Goal: Task Accomplishment & Management: Use online tool/utility

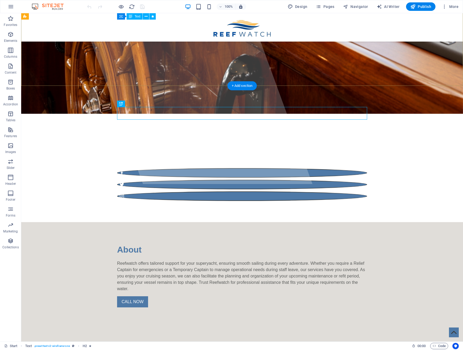
scroll to position [157, 0]
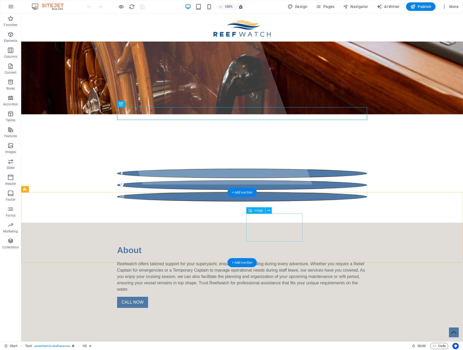
click at [260, 211] on span "Image" at bounding box center [258, 210] width 9 height 3
click at [269, 211] on icon at bounding box center [268, 211] width 3 height 6
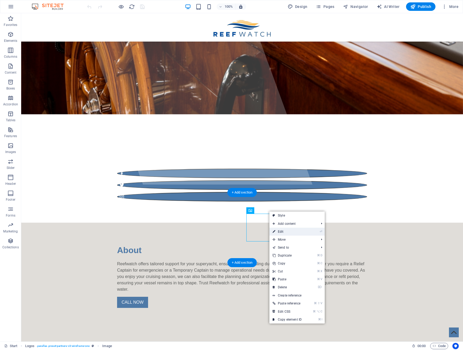
click at [281, 230] on link "⏎ Edit" at bounding box center [286, 232] width 35 height 8
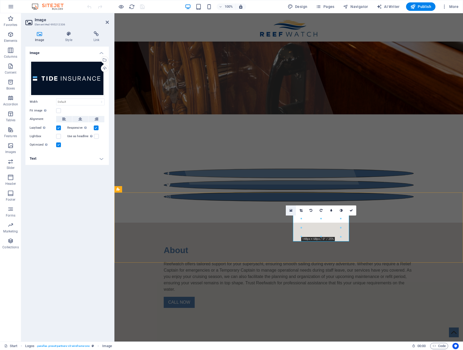
click at [290, 210] on icon at bounding box center [290, 211] width 3 height 4
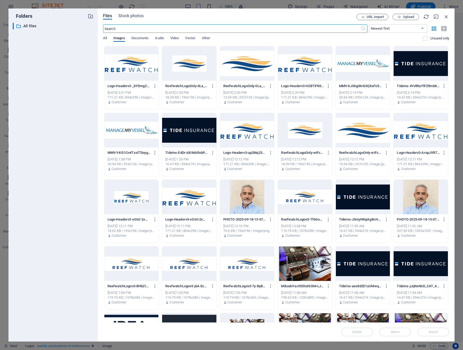
scroll to position [148, 0]
click at [360, 193] on div at bounding box center [363, 197] width 54 height 34
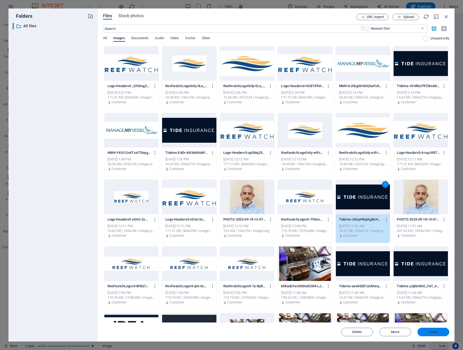
click at [370, 333] on span "Insert" at bounding box center [433, 331] width 28 height 3
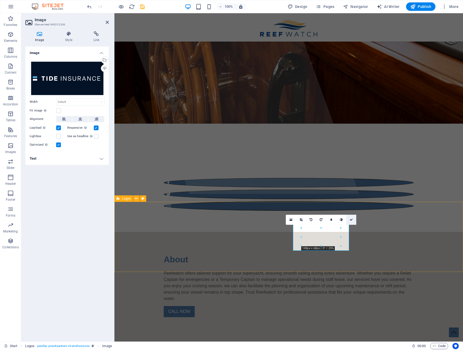
click at [352, 221] on icon at bounding box center [350, 219] width 3 height 3
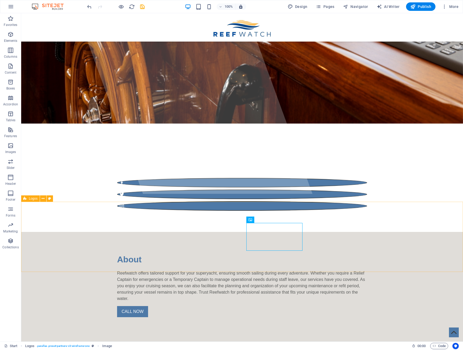
click at [142, 6] on icon "save" at bounding box center [142, 7] width 6 height 6
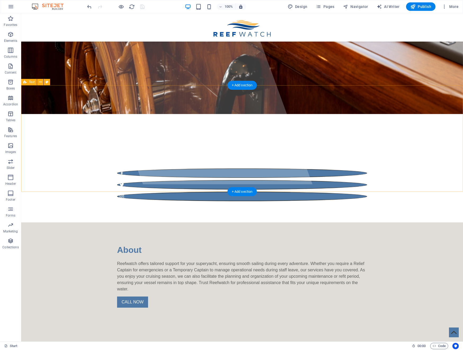
scroll to position [157, 0]
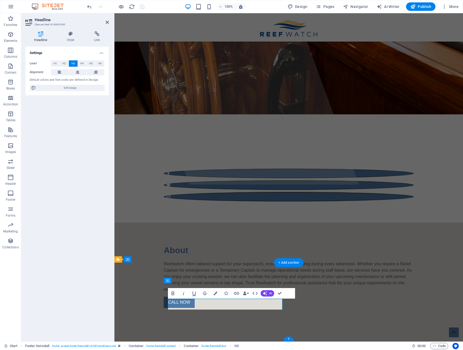
drag, startPoint x: 223, startPoint y: 315, endPoint x: 151, endPoint y: 311, distance: 71.6
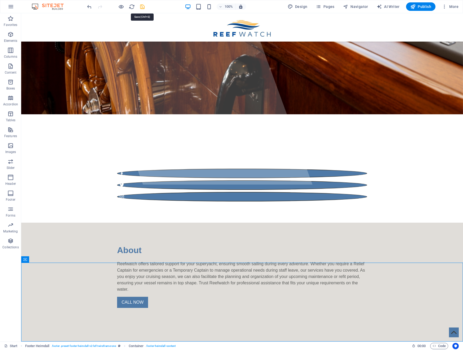
click at [141, 7] on icon "save" at bounding box center [142, 7] width 6 height 6
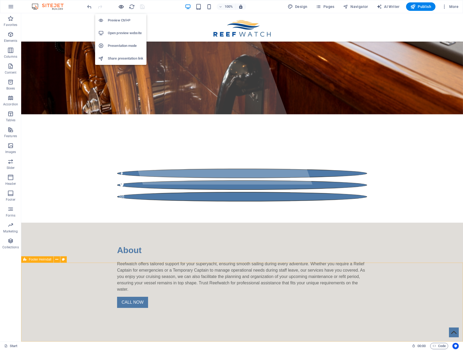
click at [119, 5] on icon "button" at bounding box center [121, 7] width 6 height 6
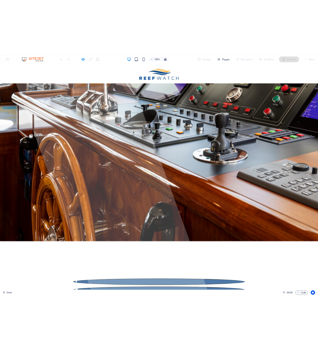
scroll to position [0, 0]
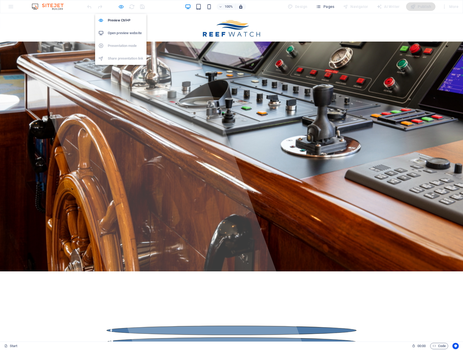
click at [122, 6] on icon "button" at bounding box center [121, 7] width 6 height 6
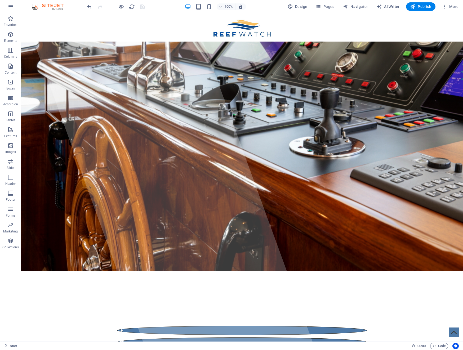
click at [142, 7] on div at bounding box center [115, 6] width 59 height 8
click at [329, 6] on span "Pages" at bounding box center [325, 6] width 19 height 5
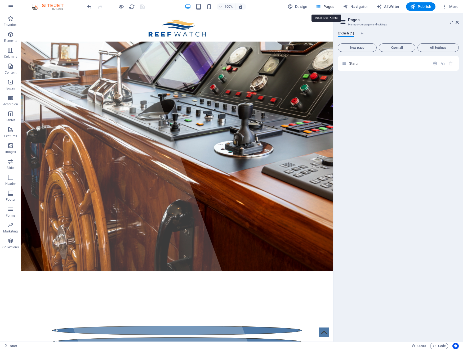
click at [327, 6] on span "Pages" at bounding box center [325, 6] width 19 height 5
click at [370, 20] on icon at bounding box center [456, 22] width 3 height 4
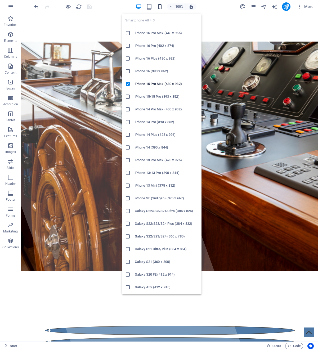
click at [161, 6] on icon "button" at bounding box center [160, 7] width 6 height 6
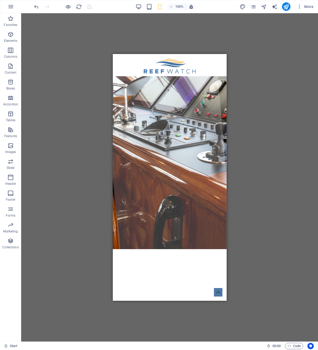
click at [66, 106] on div "H2 Text Banner Container Banner Container Text Container Container Banner Conta…" at bounding box center [169, 177] width 297 height 328
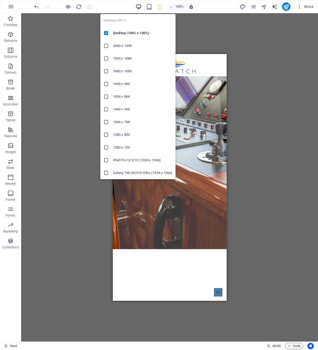
click at [139, 6] on icon "button" at bounding box center [139, 7] width 6 height 6
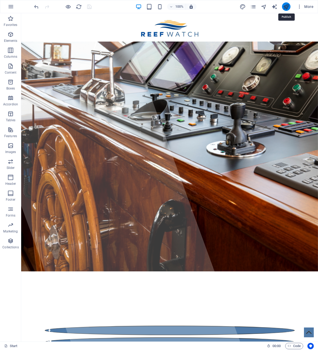
click at [286, 7] on icon "publish" at bounding box center [286, 7] width 6 height 6
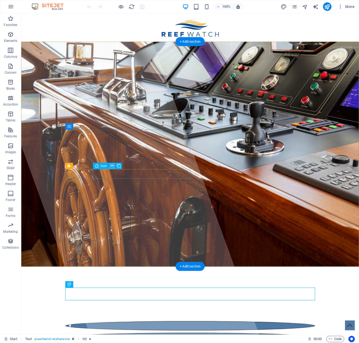
click at [112, 166] on icon at bounding box center [112, 166] width 3 height 6
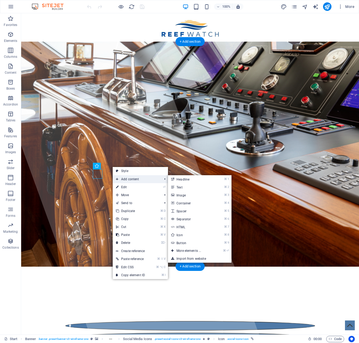
click at [120, 177] on span "Add content" at bounding box center [136, 179] width 47 height 8
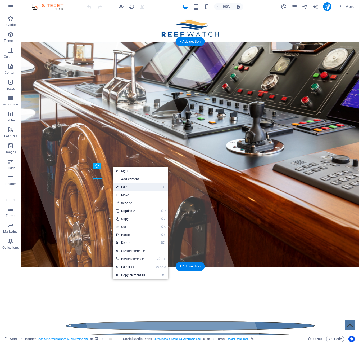
click at [122, 185] on link "⏎ Edit" at bounding box center [130, 187] width 35 height 8
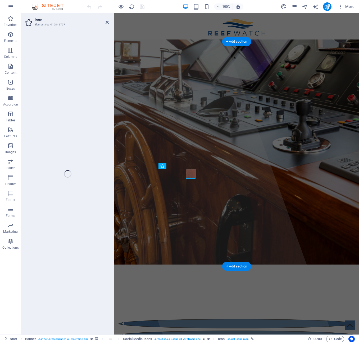
select select "xMidYMid"
select select "px"
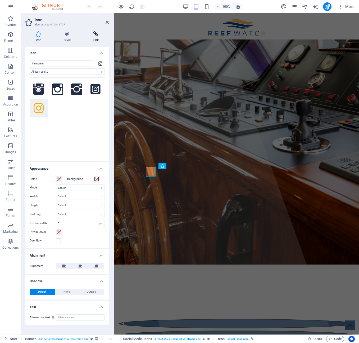
click at [96, 34] on icon at bounding box center [96, 33] width 26 height 5
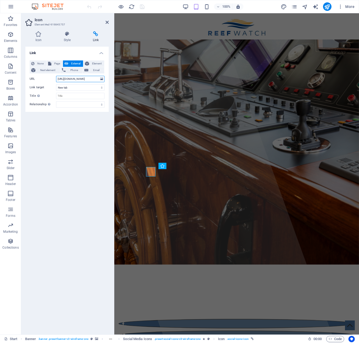
drag, startPoint x: 94, startPoint y: 79, endPoint x: 54, endPoint y: 79, distance: 39.4
click at [54, 79] on div "URL [URL][DOMAIN_NAME]" at bounding box center [67, 79] width 75 height 6
click at [145, 6] on icon "save" at bounding box center [142, 7] width 6 height 6
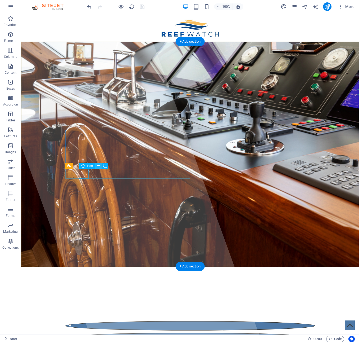
click at [98, 166] on icon at bounding box center [98, 166] width 3 height 6
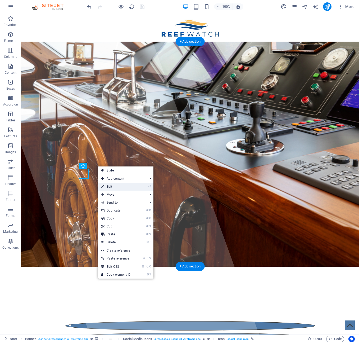
click at [108, 186] on link "⏎ Edit" at bounding box center [115, 186] width 35 height 8
select select "xMidYMid"
select select "px"
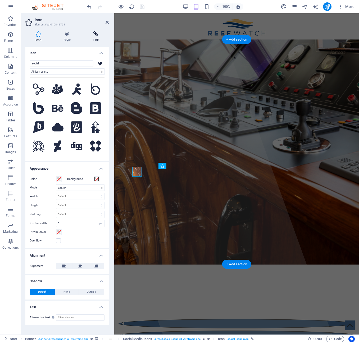
click at [96, 35] on icon at bounding box center [96, 33] width 26 height 5
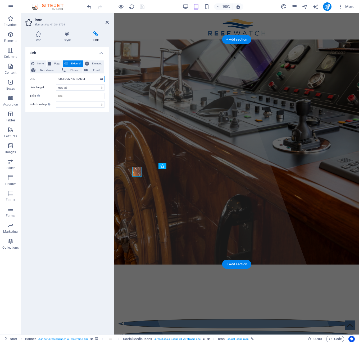
drag, startPoint x: 91, startPoint y: 78, endPoint x: 55, endPoint y: 77, distance: 36.3
click at [55, 77] on div "URL [URL][DOMAIN_NAME]" at bounding box center [67, 79] width 75 height 6
click at [140, 6] on icon "save" at bounding box center [142, 7] width 6 height 6
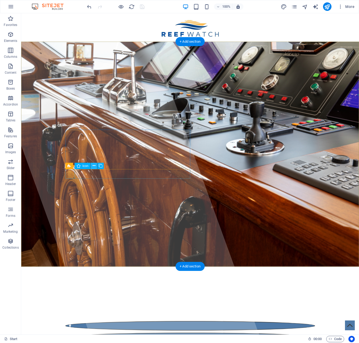
click at [94, 166] on icon at bounding box center [94, 166] width 3 height 6
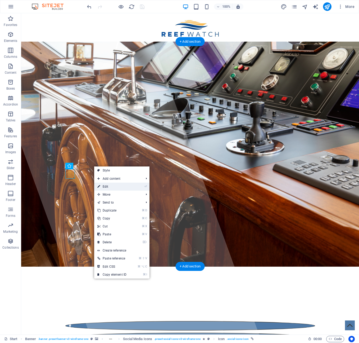
click at [105, 186] on link "⏎ Edit" at bounding box center [111, 186] width 35 height 8
select select "xMidYMid"
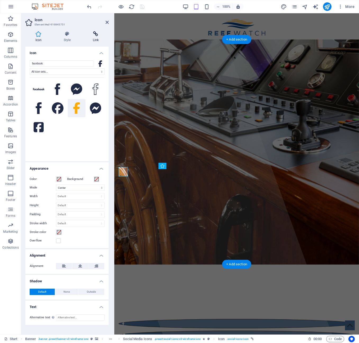
click at [95, 34] on icon at bounding box center [96, 33] width 26 height 5
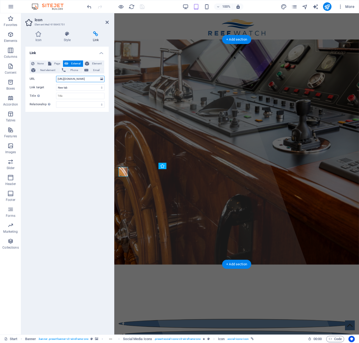
drag, startPoint x: 92, startPoint y: 79, endPoint x: 55, endPoint y: 78, distance: 37.6
click at [55, 78] on div "URL [URL][DOMAIN_NAME]" at bounding box center [67, 79] width 75 height 6
click at [40, 36] on icon at bounding box center [38, 33] width 26 height 5
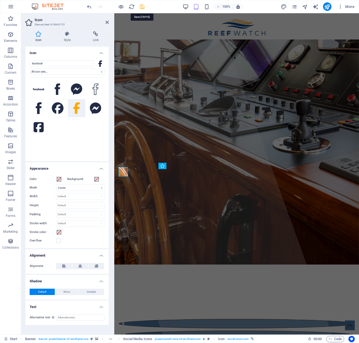
click at [142, 7] on icon "save" at bounding box center [142, 7] width 6 height 6
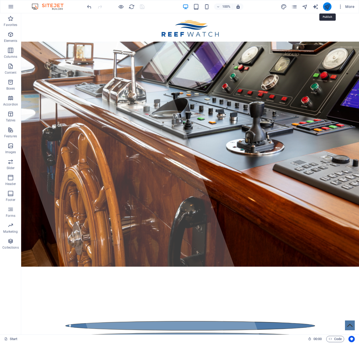
click at [318, 7] on icon "publish" at bounding box center [327, 7] width 6 height 6
